Goal: Check status: Check status

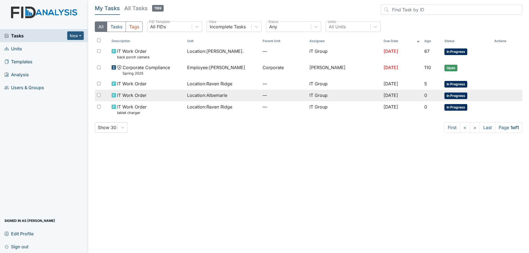
click at [167, 100] on td "IT Work Order" at bounding box center [147, 96] width 76 height 12
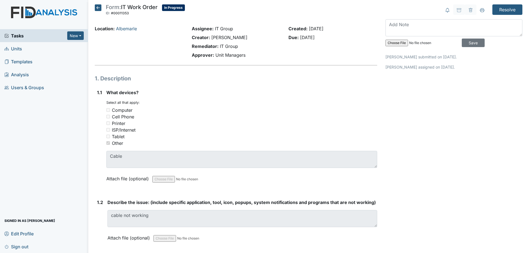
click at [100, 8] on icon at bounding box center [98, 7] width 7 height 7
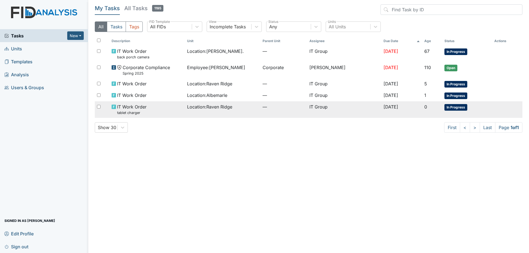
click at [164, 113] on div "IT Work Order tablet charger" at bounding box center [147, 110] width 71 height 12
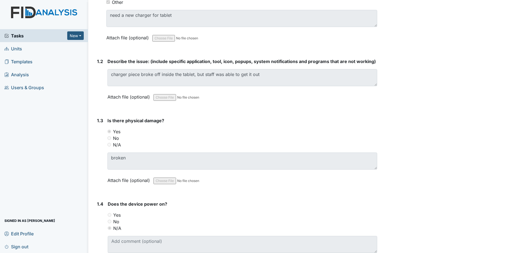
scroll to position [83, 0]
